Goal: Use online tool/utility: Utilize a website feature to perform a specific function

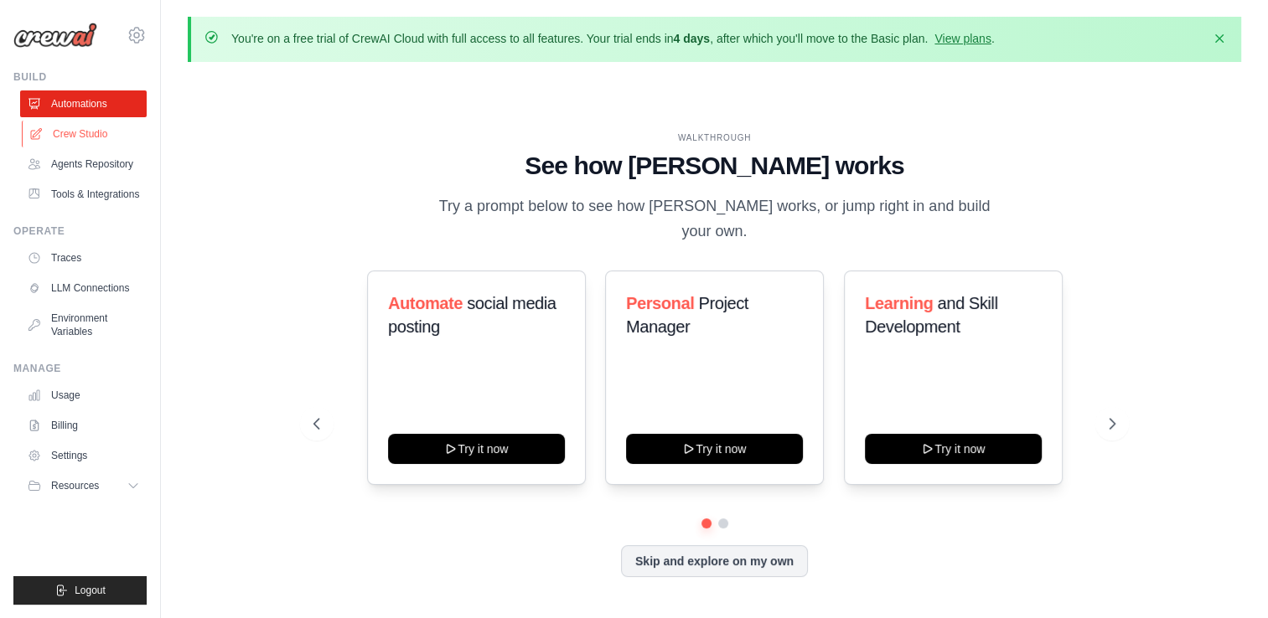
click at [67, 136] on link "Crew Studio" at bounding box center [85, 134] width 127 height 27
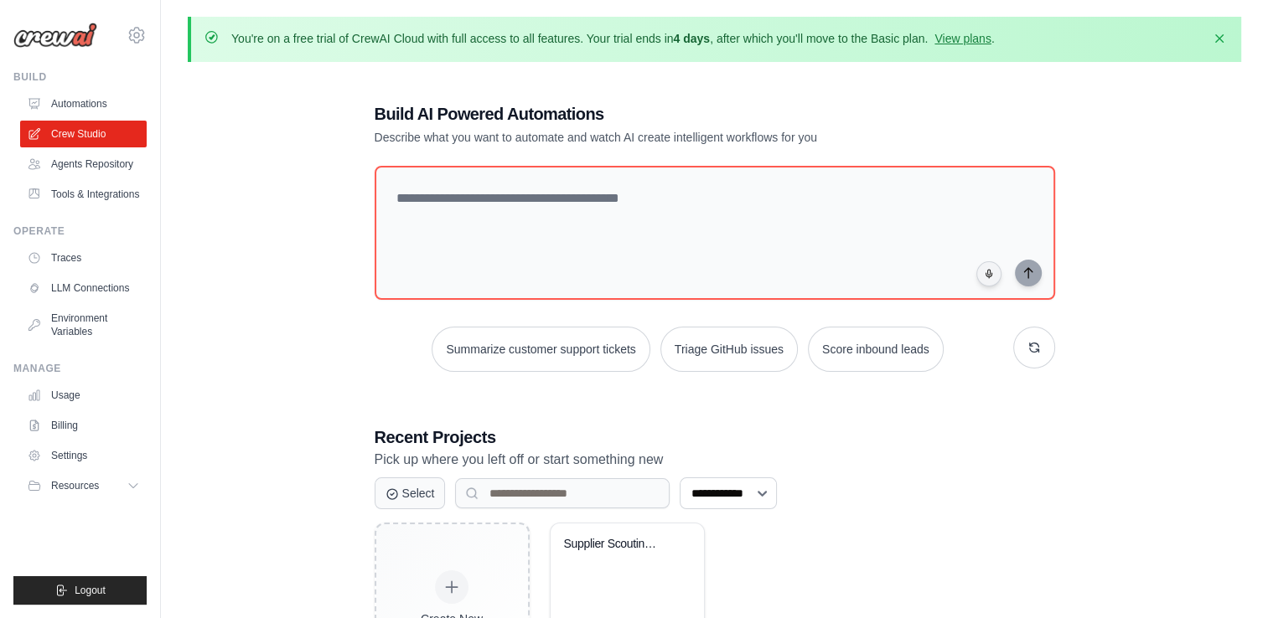
scroll to position [114, 0]
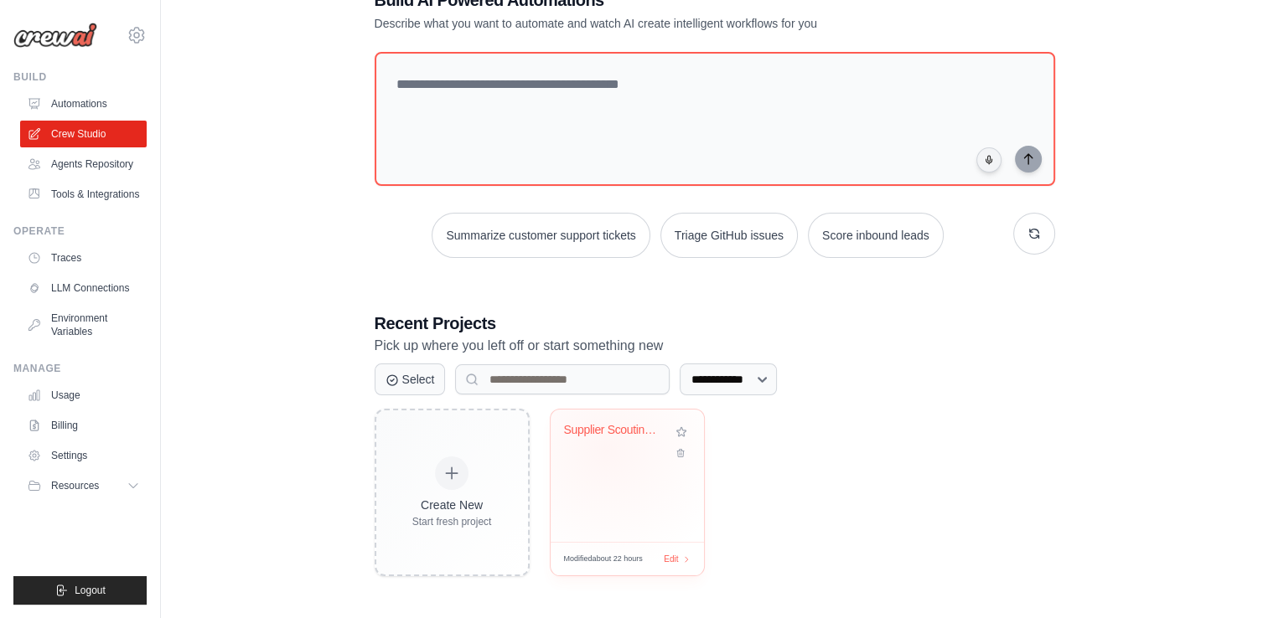
click at [605, 447] on div "Supplier Scouting and Selection Sys..." at bounding box center [627, 442] width 127 height 39
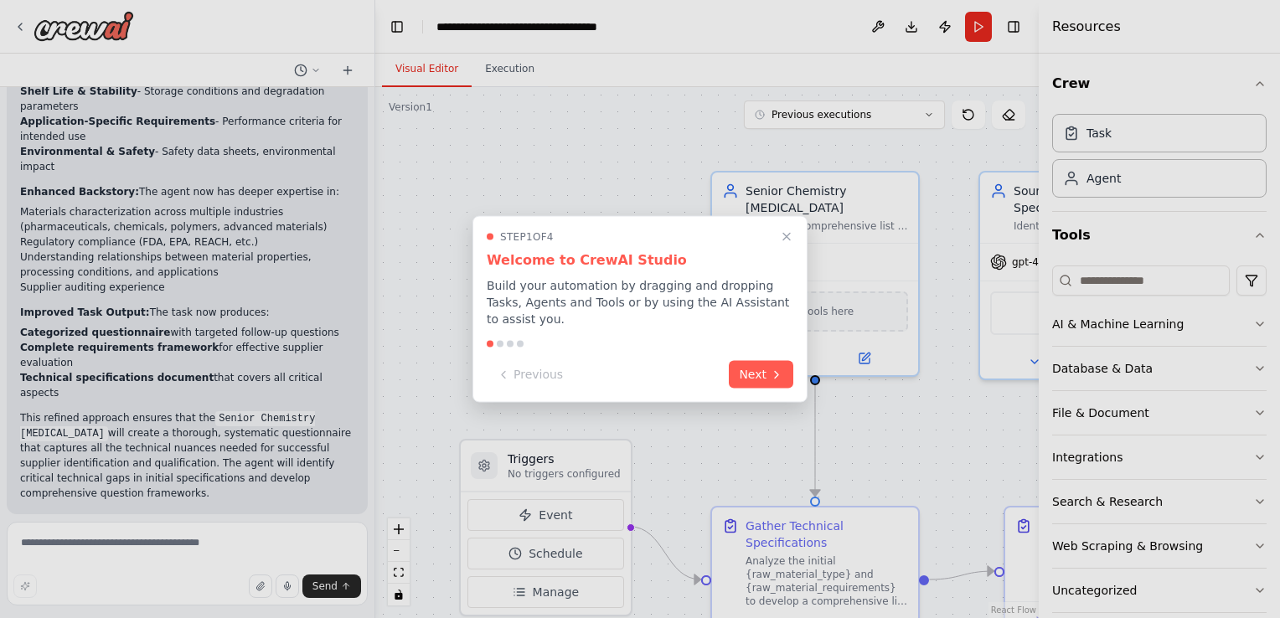
scroll to position [3679, 0]
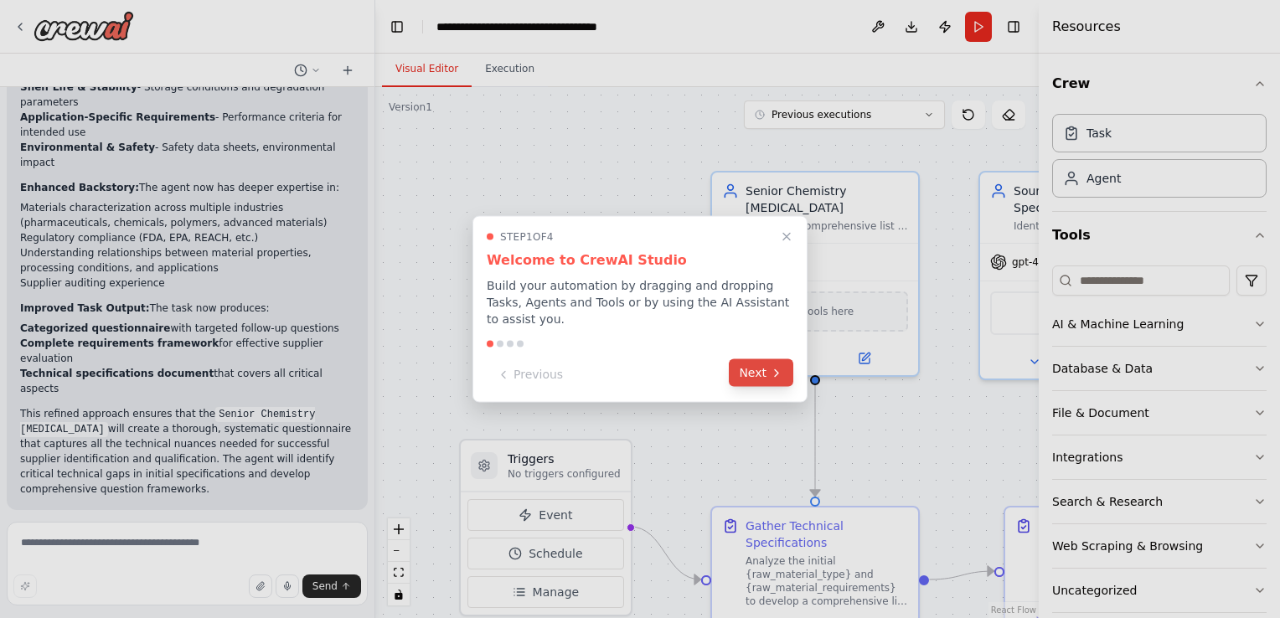
click at [772, 359] on button "Next" at bounding box center [761, 373] width 65 height 28
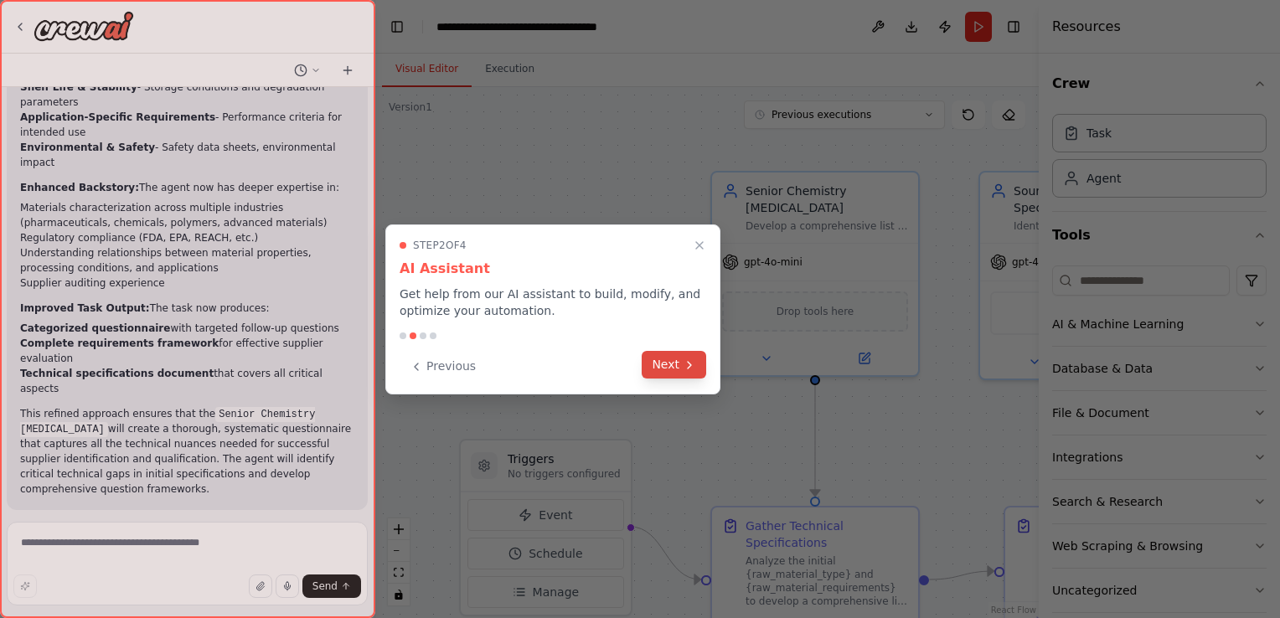
click at [684, 363] on icon at bounding box center [689, 365] width 13 height 13
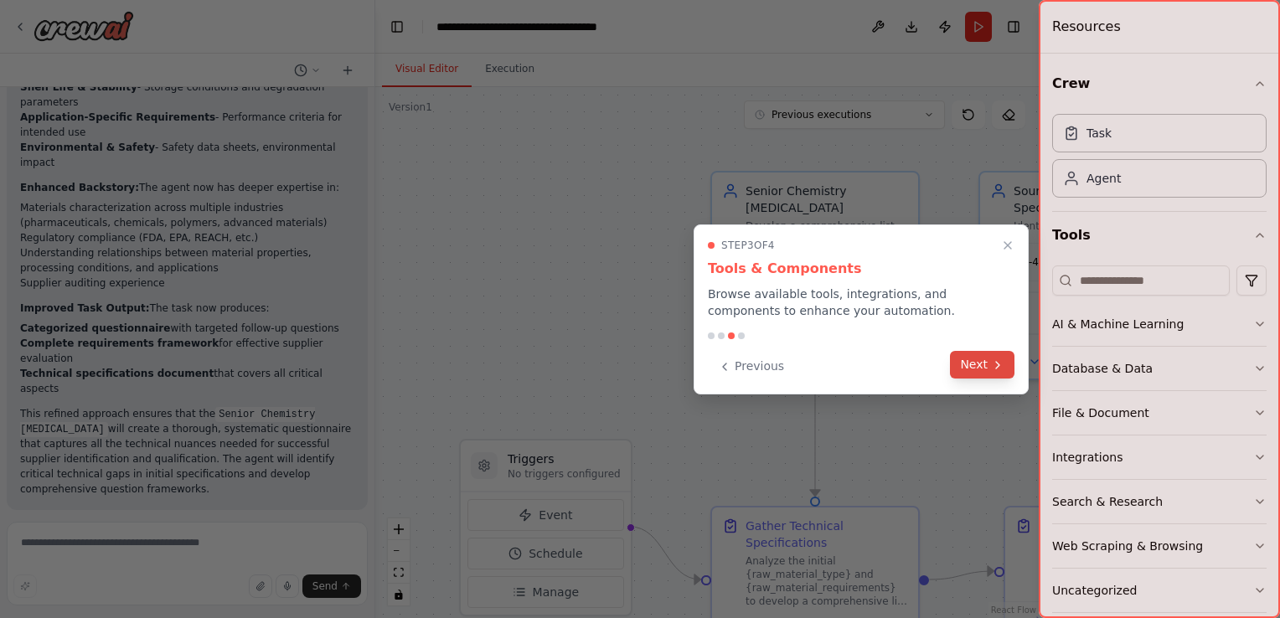
click at [994, 367] on icon at bounding box center [997, 365] width 13 height 13
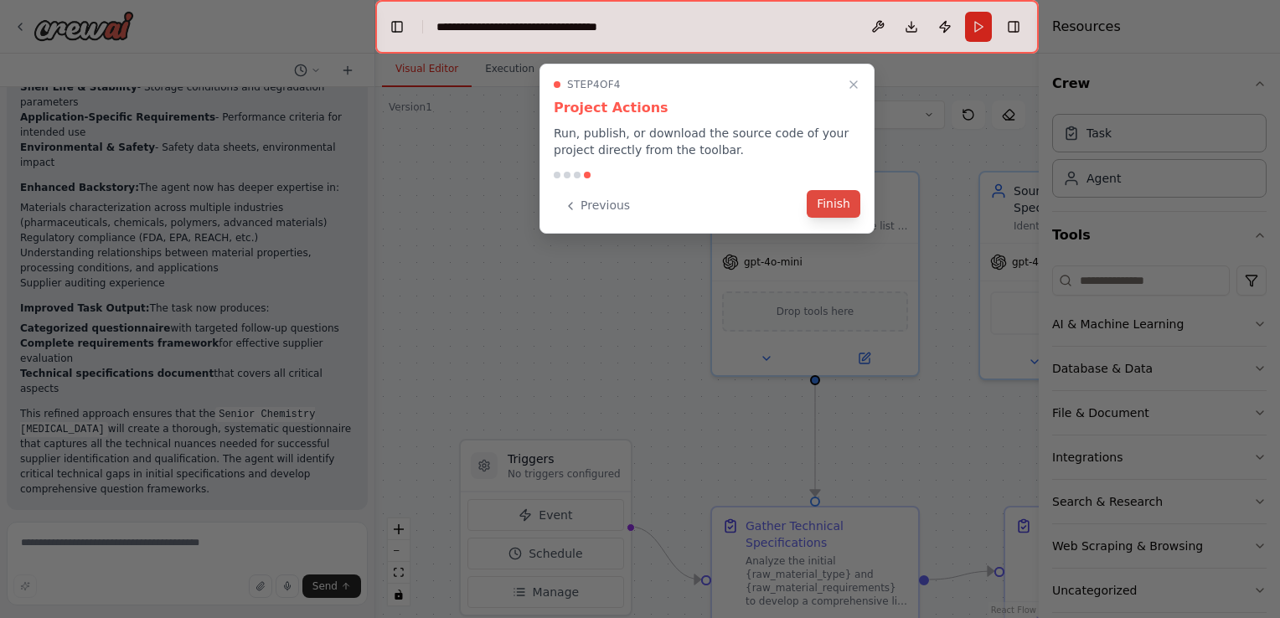
click at [833, 216] on button "Finish" at bounding box center [834, 204] width 54 height 28
